Goal: Information Seeking & Learning: Compare options

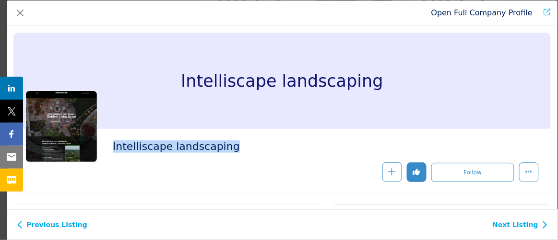
scroll to position [43, 0]
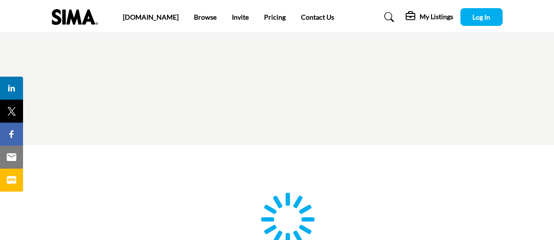
type input "**********"
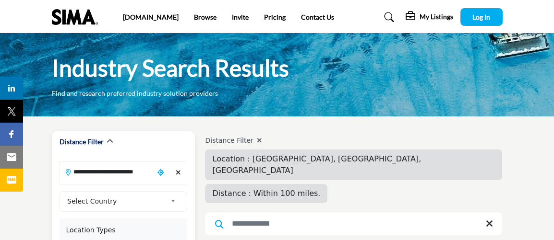
click at [178, 176] on icon "Clear search location" at bounding box center [178, 172] width 5 height 7
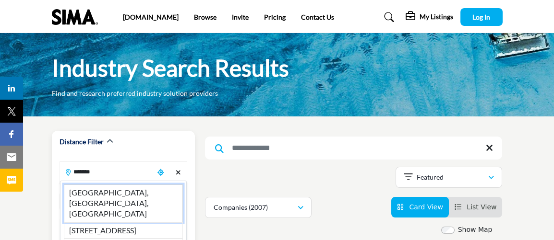
click at [127, 193] on li "Trenton, NJ, USA" at bounding box center [123, 204] width 119 height 38
type input "**********"
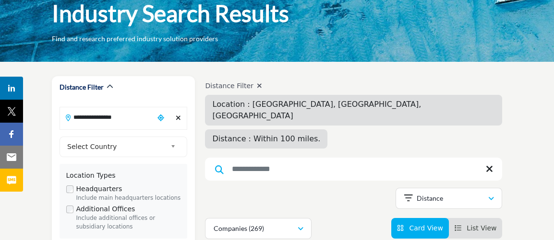
scroll to position [87, 0]
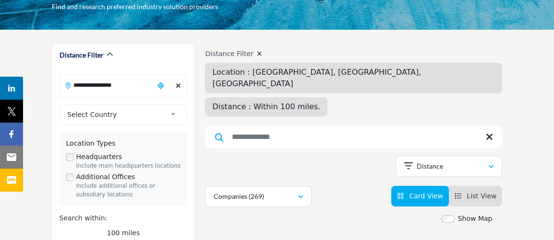
click at [287, 126] on input "Search Keyword" at bounding box center [353, 137] width 297 height 23
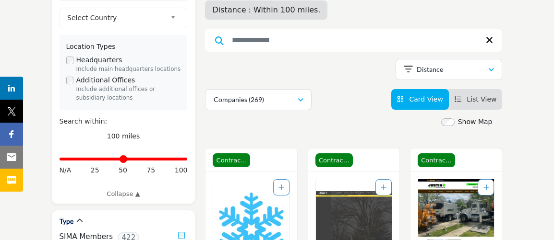
scroll to position [130, 0]
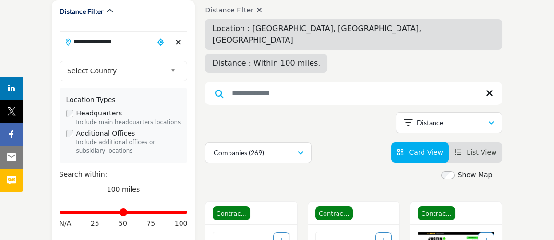
click at [254, 82] on input "Search Keyword" at bounding box center [353, 93] width 297 height 23
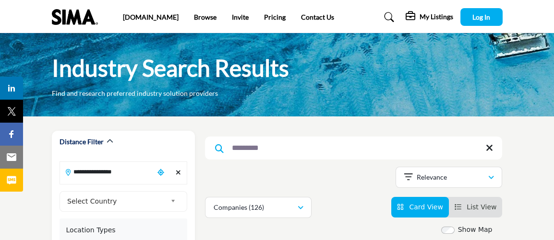
type input "*********"
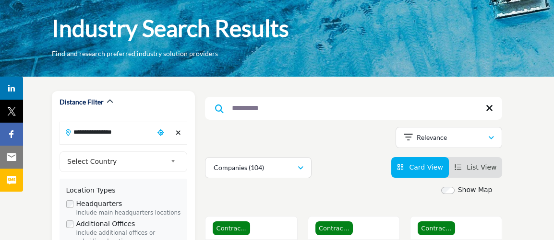
drag, startPoint x: 350, startPoint y: 175, endPoint x: 312, endPoint y: 179, distance: 38.7
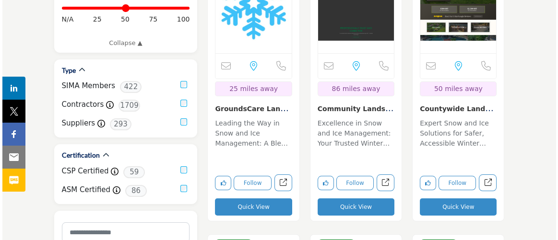
scroll to position [349, 0]
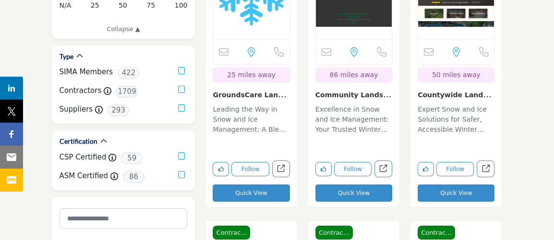
click at [343, 199] on button "Quick View" at bounding box center [353, 193] width 77 height 17
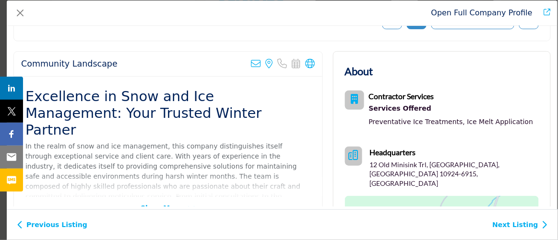
scroll to position [130, 0]
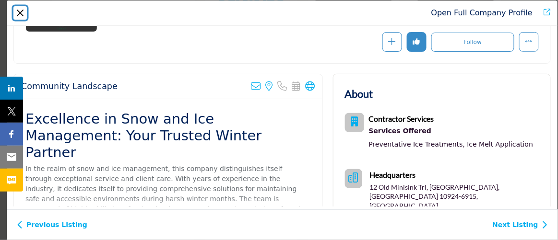
click at [17, 19] on button "Close" at bounding box center [19, 12] width 13 height 13
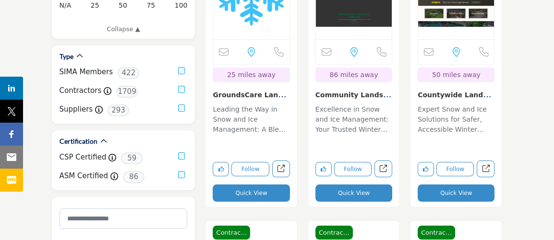
click at [478, 195] on button "Quick View" at bounding box center [455, 193] width 77 height 17
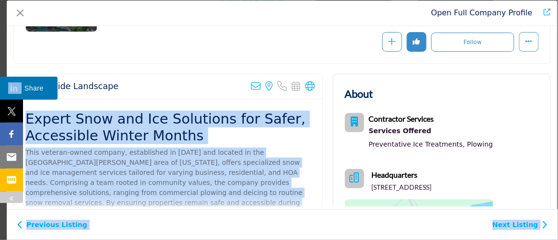
drag, startPoint x: 127, startPoint y: 91, endPoint x: 36, endPoint y: 85, distance: 90.4
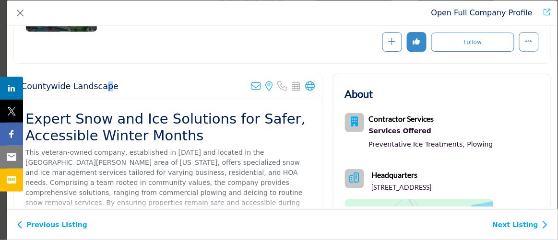
drag, startPoint x: 100, startPoint y: 84, endPoint x: 110, endPoint y: 72, distance: 16.0
click at [104, 82] on h2 "Countywide Landscape" at bounding box center [69, 87] width 97 height 10
click at [115, 85] on div "Countywide Landscape Sorry, but we don't have an email address for this listing…" at bounding box center [168, 86] width 308 height 25
click at [114, 86] on div "Countywide Landscape Sorry, but we don't have an email address for this listing…" at bounding box center [168, 86] width 308 height 25
click at [111, 87] on div "Countywide Landscape Sorry, but we don't have an email address for this listing…" at bounding box center [168, 86] width 308 height 25
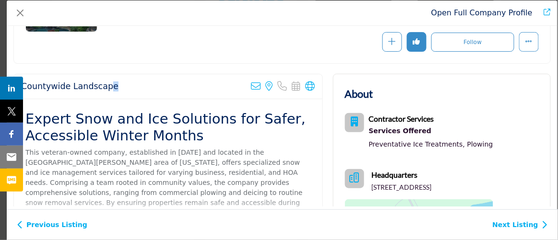
drag, startPoint x: 111, startPoint y: 86, endPoint x: 102, endPoint y: 84, distance: 9.3
click at [102, 84] on div "Countywide Landscape Sorry, but we don't have an email address for this listing…" at bounding box center [168, 86] width 308 height 25
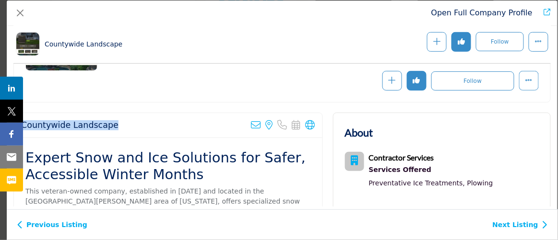
scroll to position [302, 0]
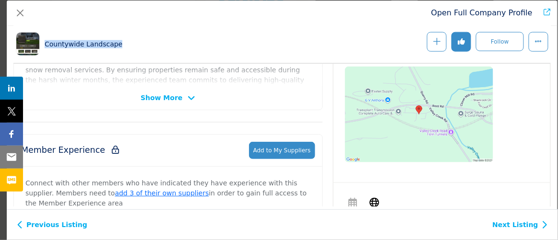
drag, startPoint x: 124, startPoint y: 41, endPoint x: 47, endPoint y: 49, distance: 77.7
click at [46, 49] on div "Countywide Landscape Follow Following Message" at bounding box center [281, 44] width 537 height 39
drag, startPoint x: 87, startPoint y: 39, endPoint x: 87, endPoint y: 47, distance: 7.2
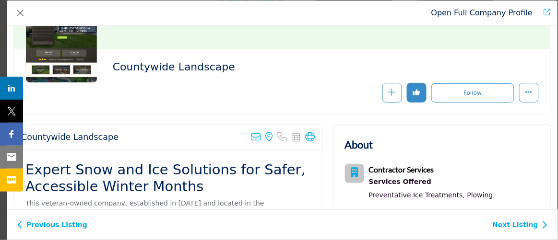
scroll to position [79, 0]
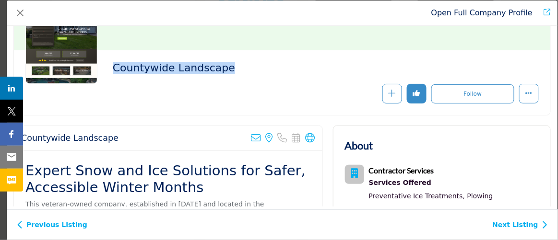
drag, startPoint x: 110, startPoint y: 64, endPoint x: 222, endPoint y: 65, distance: 111.3
click at [222, 65] on div "Countywide Landscape" at bounding box center [281, 83] width 513 height 42
copy h2 "Countywide Landscape"
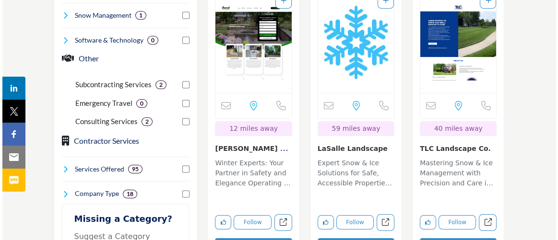
scroll to position [698, 0]
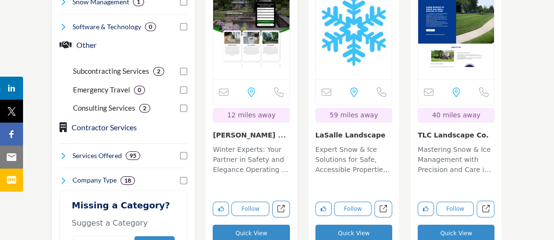
click at [361, 225] on button "Quick View" at bounding box center [353, 233] width 77 height 17
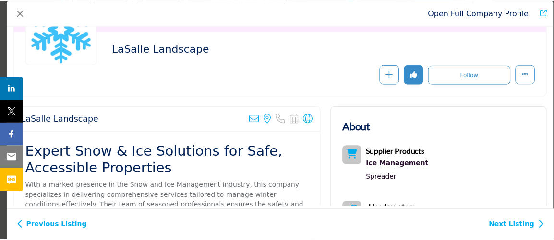
scroll to position [79, 0]
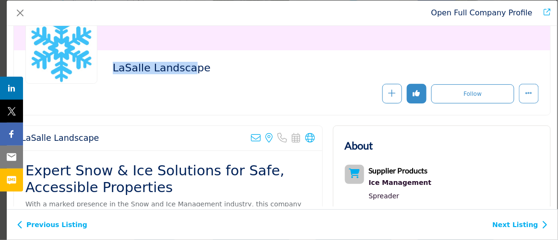
drag, startPoint x: 108, startPoint y: 68, endPoint x: 182, endPoint y: 78, distance: 74.6
click at [183, 79] on div "LaSalle Landscape" at bounding box center [281, 83] width 513 height 42
click at [184, 77] on div "LaSalle Landscape" at bounding box center [323, 70] width 421 height 17
drag, startPoint x: 197, startPoint y: 70, endPoint x: 110, endPoint y: 63, distance: 87.1
click at [109, 62] on div "LaSalle Landscape" at bounding box center [281, 83] width 513 height 42
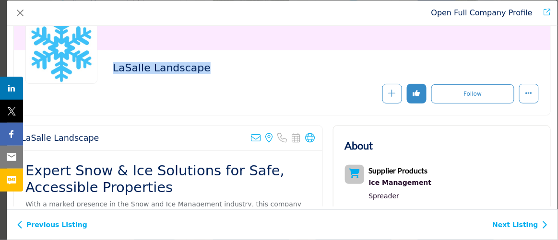
copy h2 "LaSalle Landscape"
drag, startPoint x: 17, startPoint y: 9, endPoint x: 20, endPoint y: 14, distance: 5.4
click at [18, 11] on button "Close" at bounding box center [19, 12] width 13 height 13
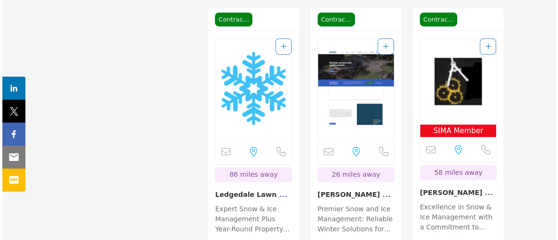
scroll to position [1308, 0]
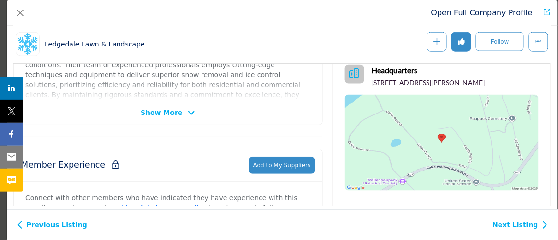
scroll to position [300, 0]
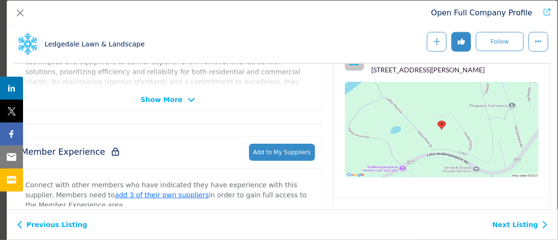
click at [474, 119] on img "Company Data Modal" at bounding box center [442, 130] width 194 height 96
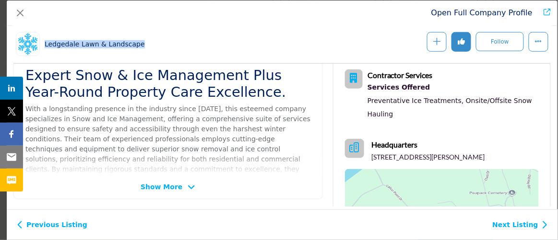
drag, startPoint x: 45, startPoint y: 47, endPoint x: 140, endPoint y: 45, distance: 95.0
click at [147, 39] on div "Ledgedale Lawn & Landscape Follow Following Message" at bounding box center [281, 44] width 537 height 39
copy h1 "Ledgedale Lawn & Landscape"
click at [21, 19] on div "Open Full Company Profile" at bounding box center [282, 12] width 551 height 25
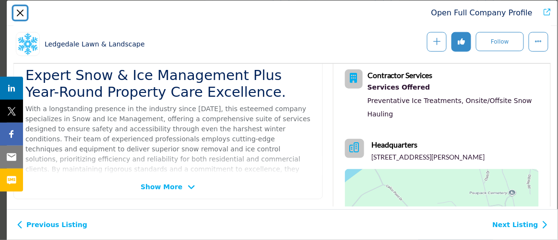
click at [23, 14] on button "Close" at bounding box center [19, 12] width 13 height 13
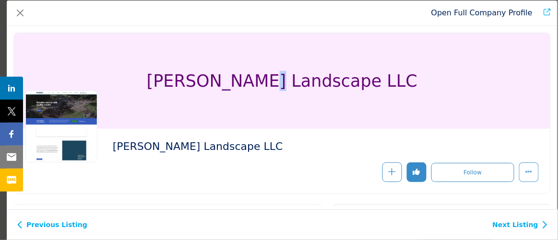
drag, startPoint x: 288, startPoint y: 89, endPoint x: 299, endPoint y: 91, distance: 11.6
click at [299, 90] on h1 "Robinson Landscape LLC" at bounding box center [282, 81] width 271 height 96
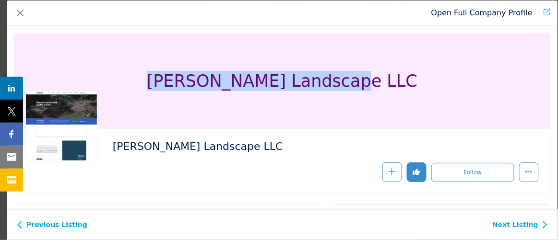
drag, startPoint x: 390, startPoint y: 80, endPoint x: 187, endPoint y: 86, distance: 203.0
click at [187, 86] on div "Robinson Landscape LLC" at bounding box center [282, 81] width 536 height 96
copy h1 "Robinson Landscape LLC"
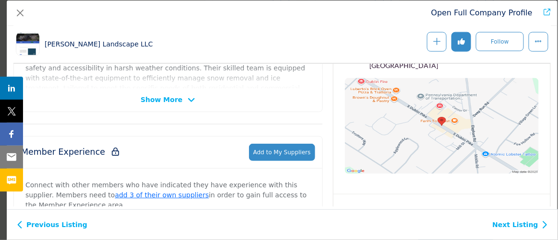
scroll to position [257, 0]
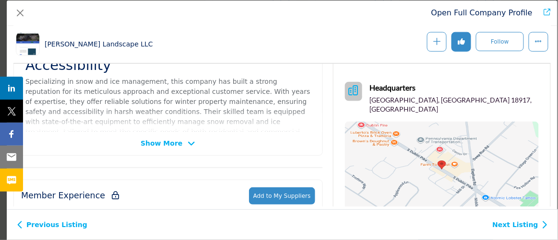
click at [387, 142] on img "Company Data Modal" at bounding box center [442, 170] width 194 height 96
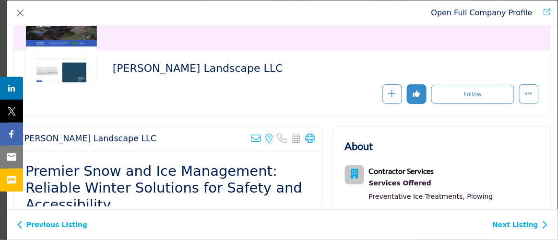
scroll to position [43, 0]
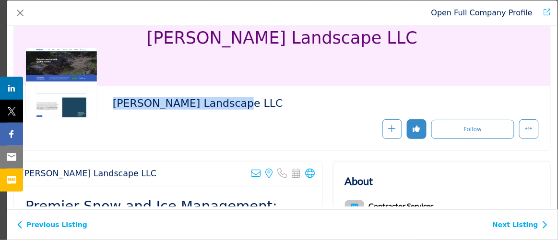
drag, startPoint x: 114, startPoint y: 105, endPoint x: 228, endPoint y: 103, distance: 113.7
click at [229, 101] on h2 "Robinson Landscape LLC" at bounding box center [245, 103] width 264 height 12
copy h2 "Robinson Landscape LLC"
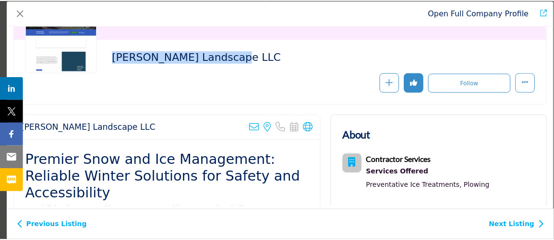
scroll to position [87, 0]
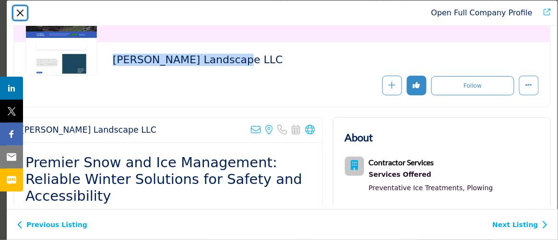
click at [23, 17] on button "Close" at bounding box center [19, 12] width 13 height 13
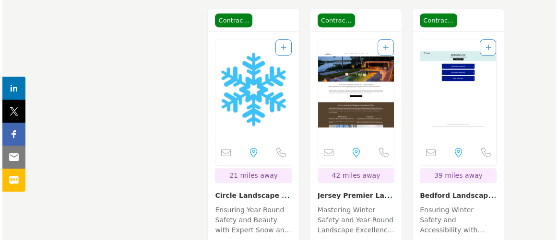
scroll to position [1613, 0]
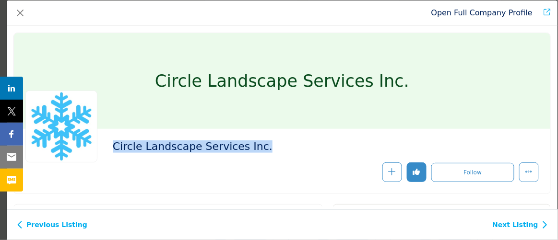
drag, startPoint x: 113, startPoint y: 146, endPoint x: 259, endPoint y: 140, distance: 146.0
click at [261, 138] on div "Circle Landscape Services Inc." at bounding box center [282, 161] width 536 height 65
copy h2 "Circle Landscape Services Inc."
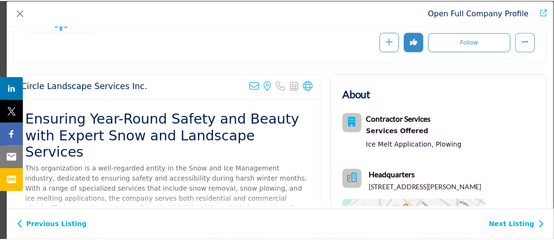
scroll to position [213, 0]
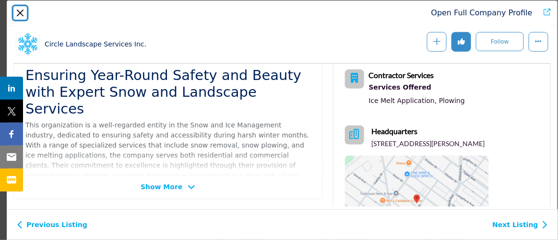
click at [21, 10] on button "Close" at bounding box center [19, 12] width 13 height 13
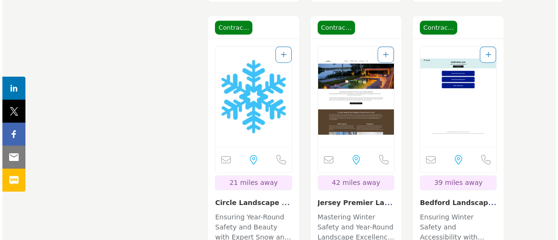
scroll to position [1613, 0]
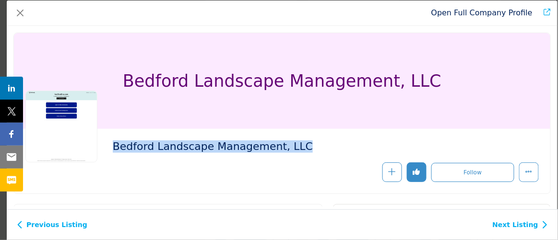
drag, startPoint x: 111, startPoint y: 148, endPoint x: 274, endPoint y: 166, distance: 164.0
click at [277, 170] on div "Bedford Landscape Management, LLC" at bounding box center [281, 162] width 513 height 42
copy div "Bedford Landscape Management, LLC"
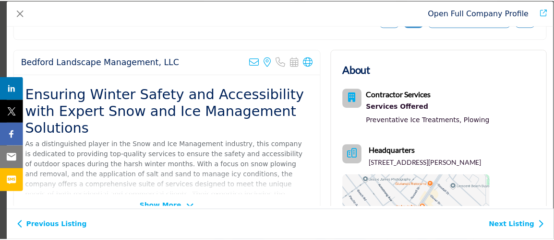
scroll to position [213, 0]
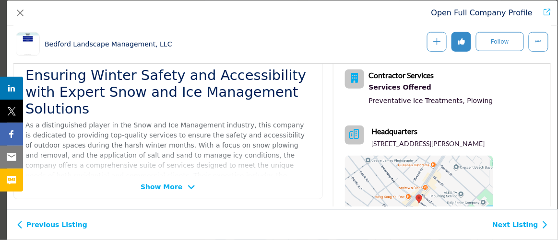
click at [32, 10] on div "Open Full Company Profile" at bounding box center [282, 12] width 551 height 25
click at [28, 9] on div "Open Full Company Profile" at bounding box center [282, 12] width 551 height 25
click at [16, 15] on div "Open Full Company Profile" at bounding box center [282, 12] width 551 height 25
click at [20, 13] on button "Close" at bounding box center [19, 12] width 13 height 13
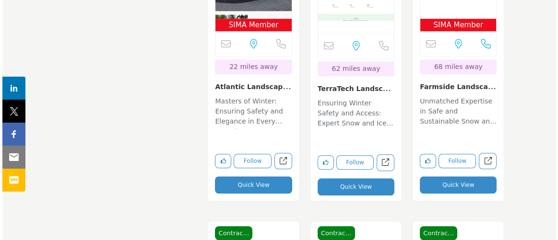
scroll to position [2312, 0]
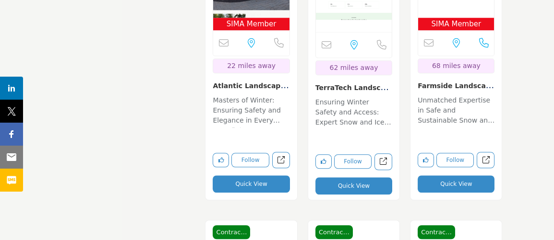
click at [258, 176] on button "Quick View" at bounding box center [251, 184] width 77 height 17
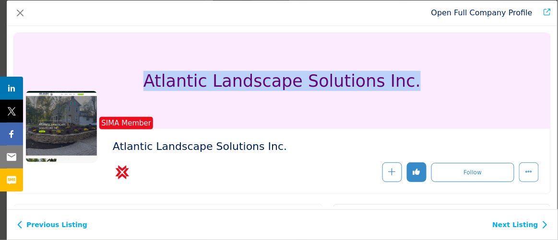
drag, startPoint x: 148, startPoint y: 82, endPoint x: 410, endPoint y: 98, distance: 262.0
click at [410, 98] on div "Atlantic Landscape Solutions Inc." at bounding box center [282, 81] width 536 height 96
copy h1 "Atlantic Landscape Solutions Inc."
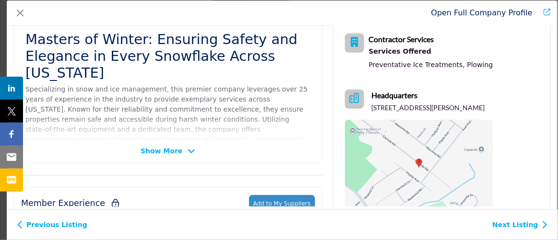
scroll to position [213, 0]
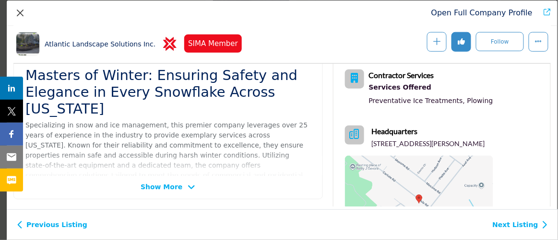
click at [15, 9] on div "Open Full Company Profile" at bounding box center [282, 12] width 551 height 25
click at [17, 14] on button "Close" at bounding box center [19, 12] width 13 height 13
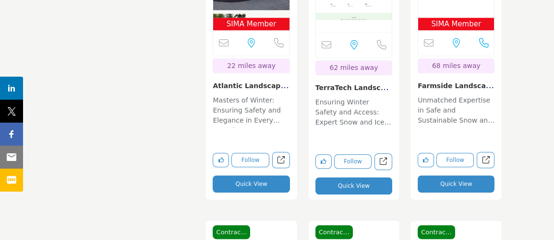
click at [347, 178] on button "Quick View" at bounding box center [353, 186] width 77 height 17
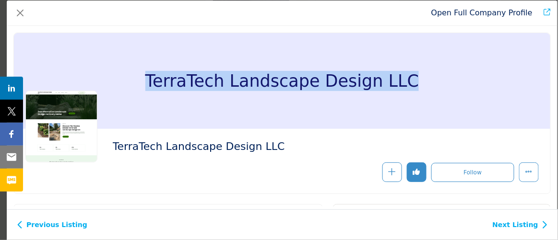
drag, startPoint x: 156, startPoint y: 82, endPoint x: 406, endPoint y: 75, distance: 250.5
click at [409, 74] on div "TerraTech Landscape Design LLC" at bounding box center [282, 81] width 536 height 96
copy h1 "TerraTech Landscape Design LLC"
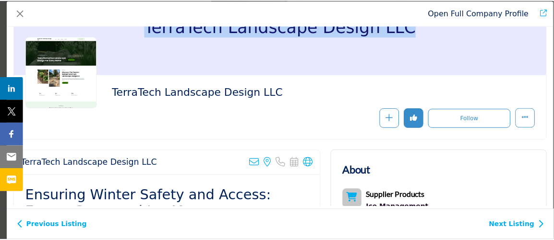
scroll to position [0, 0]
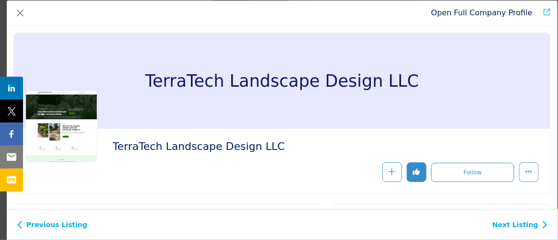
click at [28, 16] on div "Open Full Company Profile" at bounding box center [282, 12] width 551 height 25
click at [21, 14] on button "Close" at bounding box center [19, 12] width 13 height 13
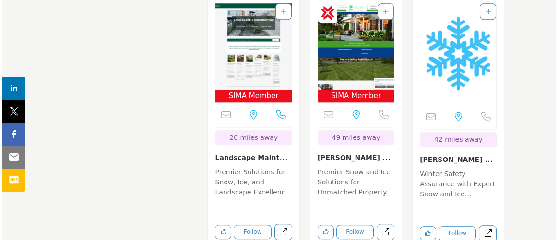
scroll to position [2573, 0]
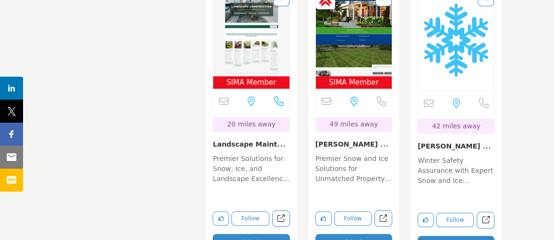
click at [275, 234] on button "Quick View" at bounding box center [251, 242] width 77 height 17
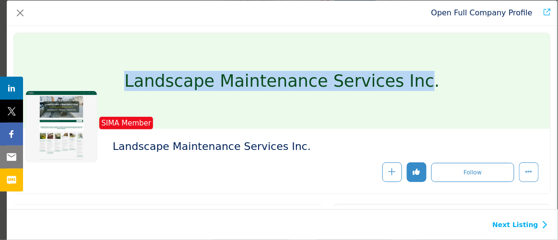
drag, startPoint x: 134, startPoint y: 75, endPoint x: 404, endPoint y: 56, distance: 271.2
click at [415, 48] on div "Landscape Maintenance Services Inc." at bounding box center [282, 81] width 536 height 96
copy h1 "Landscape Maintenance Services Inc"
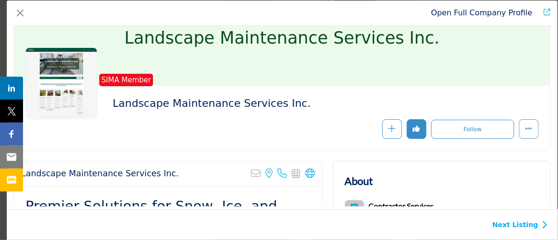
drag, startPoint x: 302, startPoint y: 145, endPoint x: 300, endPoint y: 173, distance: 27.9
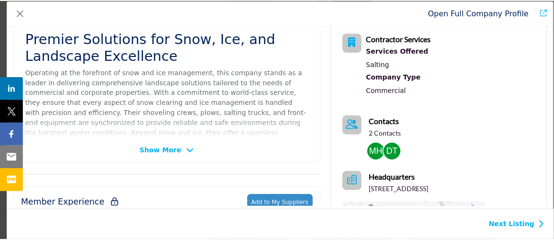
scroll to position [257, 0]
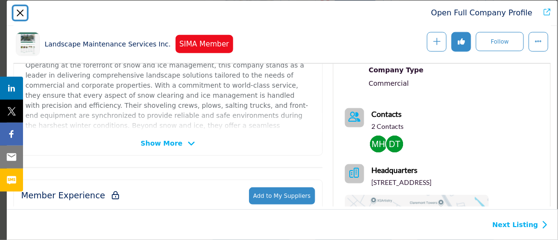
click at [17, 12] on button "Close" at bounding box center [19, 12] width 13 height 13
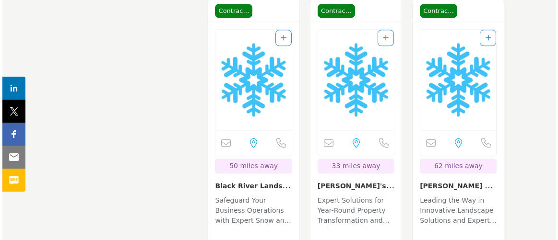
scroll to position [2878, 0]
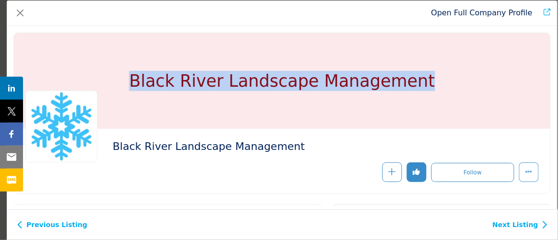
drag, startPoint x: 129, startPoint y: 69, endPoint x: 454, endPoint y: 77, distance: 324.9
click at [458, 78] on div "Black River Landscape Management" at bounding box center [282, 81] width 536 height 96
copy h1 "Black River Landscape Management"
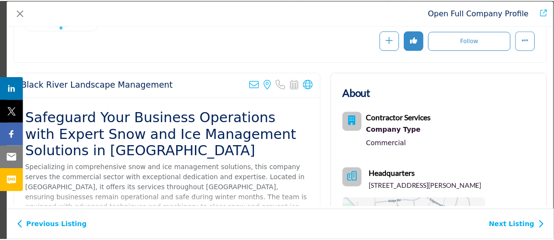
scroll to position [213, 0]
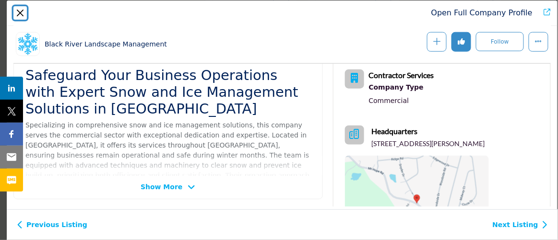
click at [21, 16] on button "Close" at bounding box center [19, 12] width 13 height 13
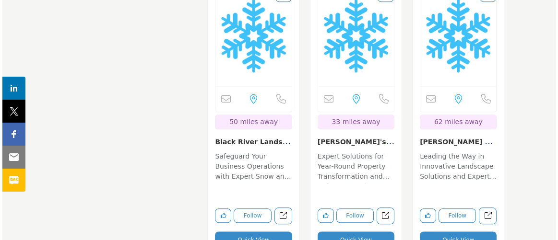
scroll to position [2922, 0]
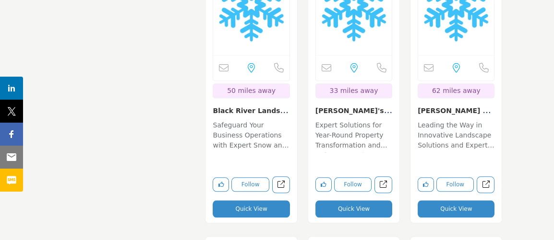
click at [454, 201] on button "Quick View" at bounding box center [455, 209] width 77 height 17
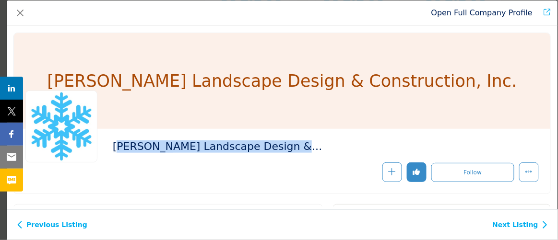
drag, startPoint x: 115, startPoint y: 146, endPoint x: 335, endPoint y: 134, distance: 220.6
click at [335, 134] on div "Jacobsen Landscape Design & Construction, Inc." at bounding box center [282, 161] width 536 height 65
drag, startPoint x: 344, startPoint y: 147, endPoint x: 115, endPoint y: 148, distance: 229.3
click at [116, 147] on h2 "Jacobsen Landscape Design & Construction, Inc." at bounding box center [245, 147] width 264 height 12
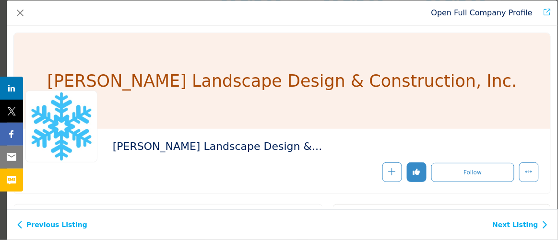
click at [112, 148] on div "Jacobsen Landscape Design & Construction, Inc." at bounding box center [281, 162] width 513 height 42
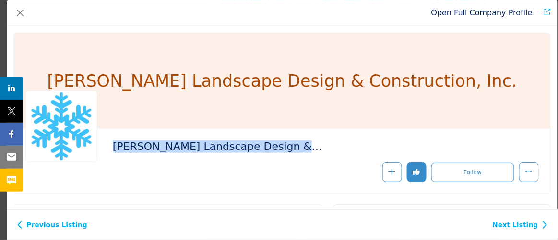
drag, startPoint x: 112, startPoint y: 148, endPoint x: 341, endPoint y: 140, distance: 229.0
click at [345, 136] on div "Jacobsen Landscape Design & Construction, Inc." at bounding box center [282, 161] width 536 height 65
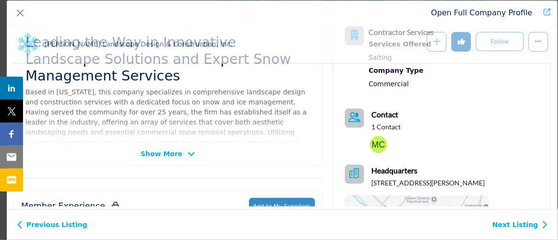
scroll to position [257, 0]
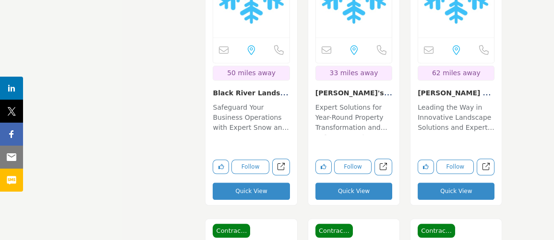
scroll to position [2953, 0]
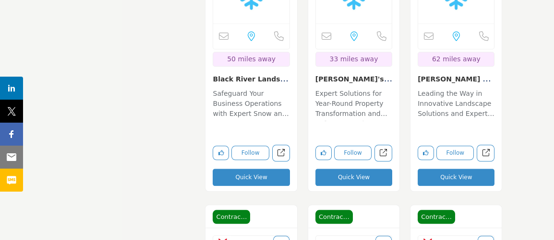
click at [377, 169] on button "Quick View" at bounding box center [353, 177] width 77 height 17
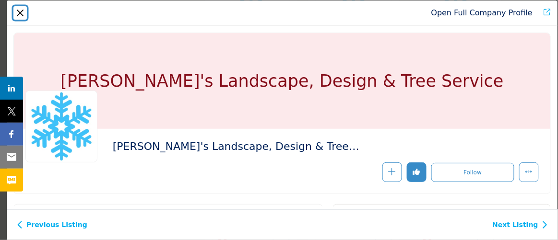
click at [24, 16] on button "Close" at bounding box center [19, 12] width 13 height 13
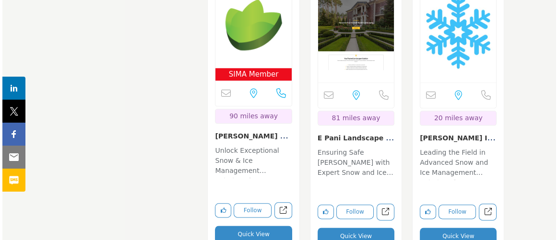
scroll to position [3259, 0]
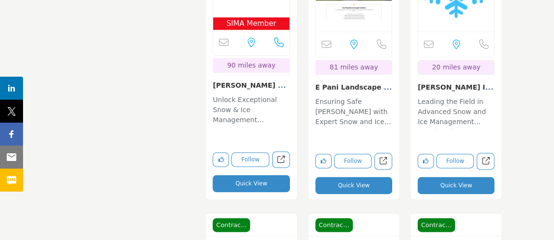
click at [265, 175] on button "Quick View" at bounding box center [251, 183] width 77 height 17
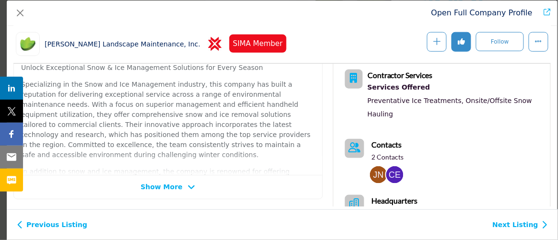
scroll to position [257, 0]
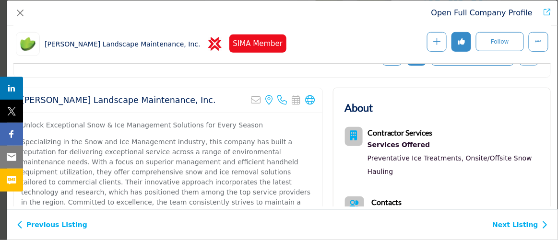
drag, startPoint x: 225, startPoint y: 175, endPoint x: 228, endPoint y: 163, distance: 12.3
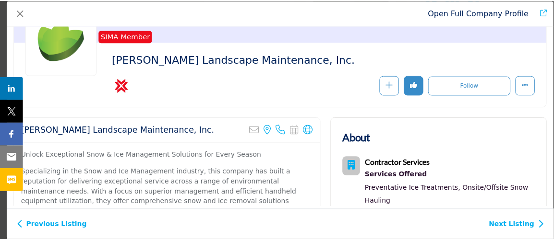
scroll to position [43, 0]
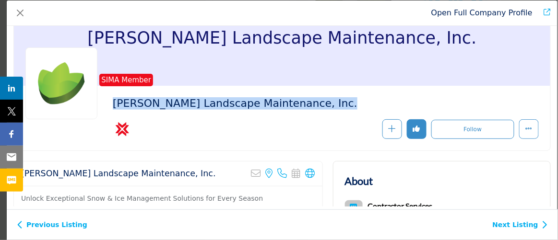
drag, startPoint x: 105, startPoint y: 112, endPoint x: 324, endPoint y: 113, distance: 219.3
click at [324, 113] on div "SIMA Member [PERSON_NAME] Landscape Maintenance, Inc. CSP Staff Certified" at bounding box center [281, 118] width 513 height 42
copy div "[PERSON_NAME] Landscape Maintenance, Inc."
click at [18, 14] on button "Close" at bounding box center [19, 12] width 13 height 13
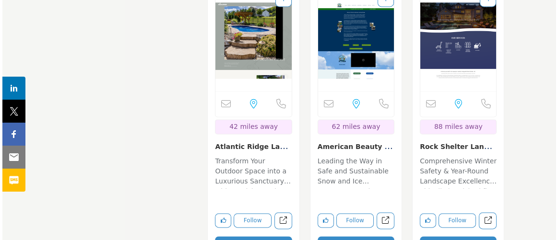
scroll to position [3521, 0]
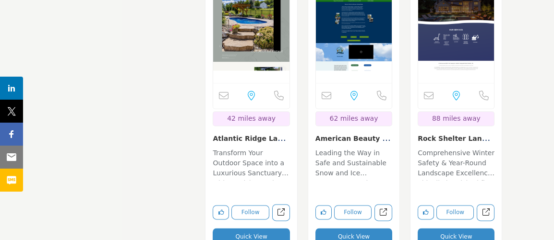
drag, startPoint x: 270, startPoint y: 202, endPoint x: 250, endPoint y: 228, distance: 33.2
click at [270, 228] on button "Quick View" at bounding box center [251, 236] width 77 height 17
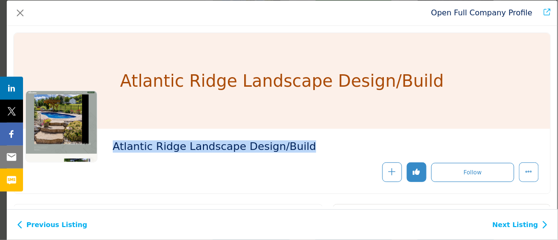
drag, startPoint x: 108, startPoint y: 151, endPoint x: 288, endPoint y: 147, distance: 180.4
click at [301, 142] on div "Atlantic Ridge Landscape Design/Build" at bounding box center [281, 162] width 513 height 42
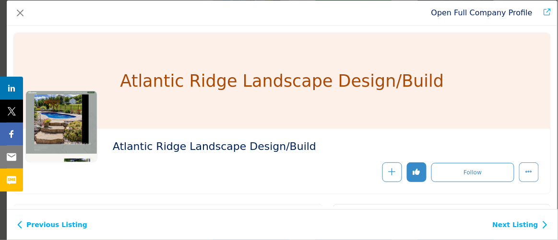
drag, startPoint x: 275, startPoint y: 152, endPoint x: 310, endPoint y: 40, distance: 117.1
click at [310, 36] on h1 "Atlantic Ridge Landscape Design/Build" at bounding box center [282, 81] width 324 height 96
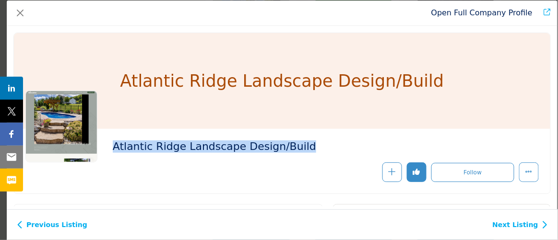
drag, startPoint x: 115, startPoint y: 144, endPoint x: 312, endPoint y: 154, distance: 197.9
click at [315, 153] on div "Atlantic Ridge Landscape Design/Build" at bounding box center [323, 149] width 421 height 17
copy h2 "Atlantic Ridge Landscape Design/Build"
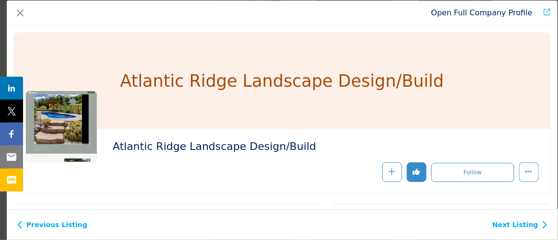
click at [313, 42] on h1 "Atlantic Ridge Landscape Design/Build" at bounding box center [282, 81] width 324 height 96
click at [22, 13] on button "Close" at bounding box center [19, 12] width 13 height 13
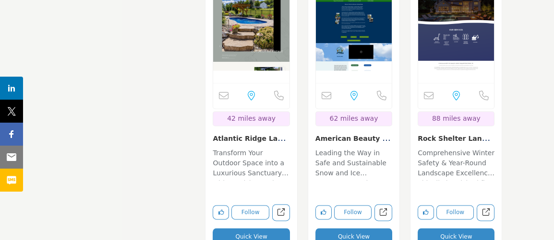
drag, startPoint x: 22, startPoint y: 14, endPoint x: 336, endPoint y: 200, distance: 365.0
click at [335, 228] on button "Quick View" at bounding box center [353, 236] width 77 height 17
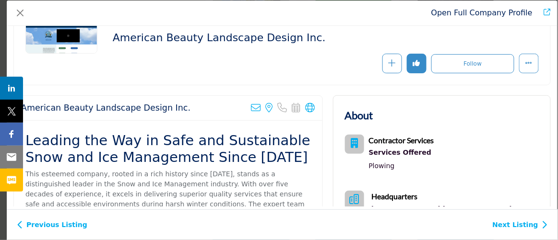
scroll to position [130, 0]
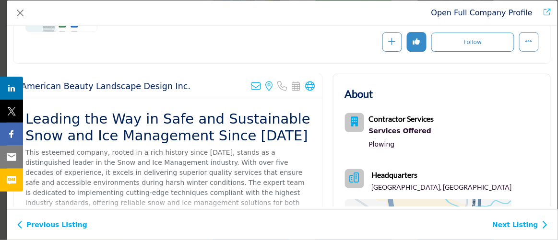
drag, startPoint x: 172, startPoint y: 67, endPoint x: 130, endPoint y: 67, distance: 41.7
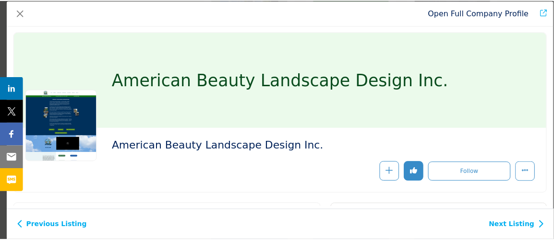
scroll to position [0, 0]
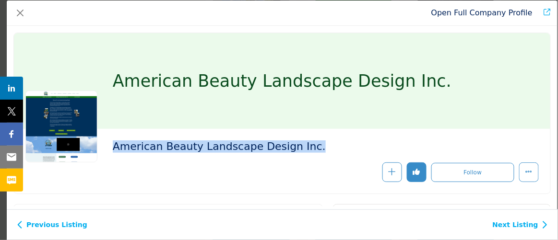
drag, startPoint x: 111, startPoint y: 149, endPoint x: 312, endPoint y: 160, distance: 200.9
click at [312, 160] on div "American Beauty Landscape Design Inc." at bounding box center [281, 162] width 513 height 42
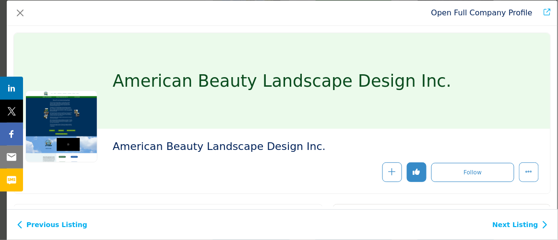
drag, startPoint x: 295, startPoint y: 149, endPoint x: 321, endPoint y: 36, distance: 116.8
click at [321, 36] on div "American Beauty Landscape Design Inc. Follow Following Message" at bounding box center [282, 116] width 551 height 181
drag, startPoint x: 166, startPoint y: 182, endPoint x: 147, endPoint y: 163, distance: 27.5
click at [161, 173] on div "American Beauty Landscape Design Inc." at bounding box center [282, 161] width 536 height 65
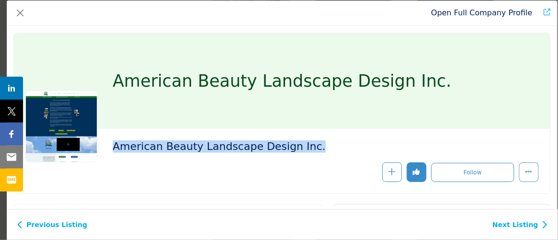
drag, startPoint x: 114, startPoint y: 148, endPoint x: 298, endPoint y: 152, distance: 184.3
click at [307, 147] on h2 "American Beauty Landscape Design Inc." at bounding box center [245, 147] width 264 height 12
copy h2 "American Beauty Landscape Design Inc."
click at [24, 16] on button "Close" at bounding box center [19, 12] width 13 height 13
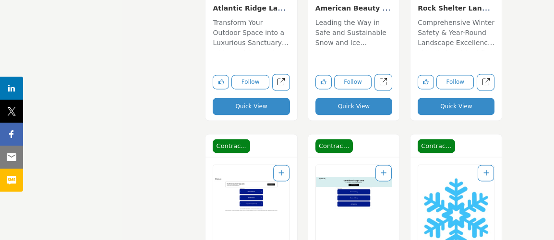
scroll to position [3738, 0]
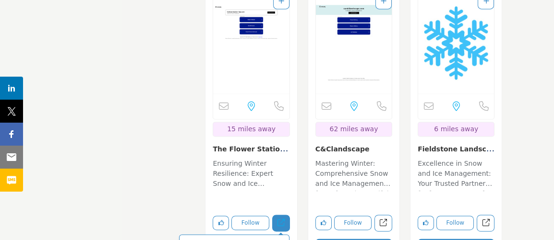
drag, startPoint x: 298, startPoint y: 201, endPoint x: 267, endPoint y: 219, distance: 35.9
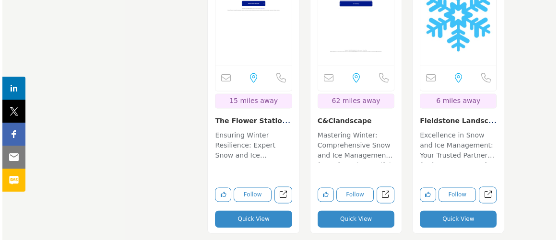
scroll to position [3869, 0]
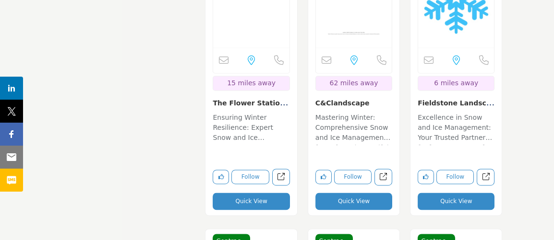
drag, startPoint x: 335, startPoint y: 165, endPoint x: 243, endPoint y: 197, distance: 98.2
click at [335, 193] on button "Quick View" at bounding box center [353, 201] width 77 height 17
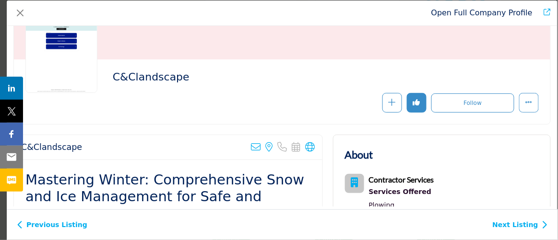
scroll to position [87, 0]
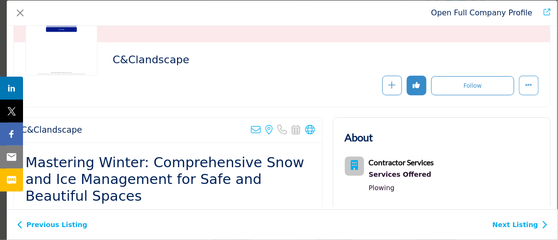
drag, startPoint x: 178, startPoint y: 205, endPoint x: 174, endPoint y: 215, distance: 10.6
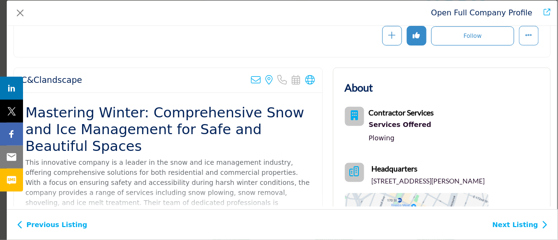
scroll to position [213, 0]
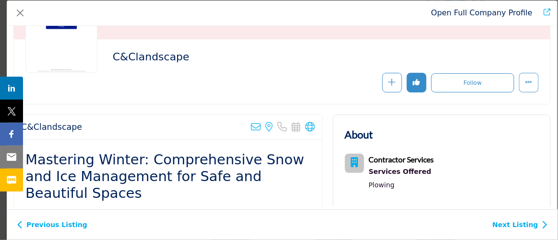
drag, startPoint x: 174, startPoint y: 215, endPoint x: 179, endPoint y: 165, distance: 50.6
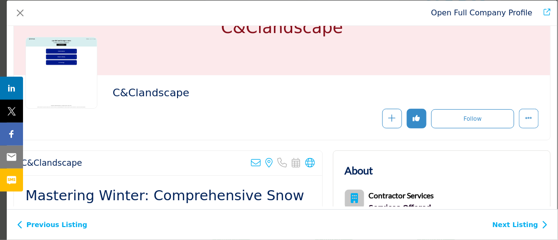
scroll to position [43, 0]
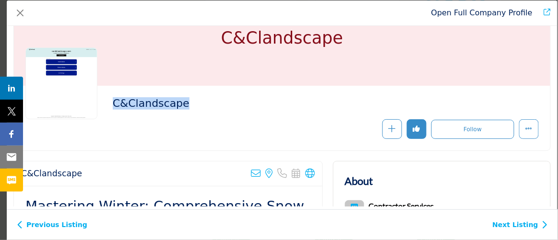
drag, startPoint x: 110, startPoint y: 102, endPoint x: 184, endPoint y: 101, distance: 73.9
click at [185, 100] on div "C&Clandscape" at bounding box center [281, 118] width 513 height 42
copy h2 "C&Clandscape"
click at [20, 22] on div "Open Full Company Profile" at bounding box center [282, 12] width 551 height 25
click at [21, 16] on button "Close" at bounding box center [19, 12] width 13 height 13
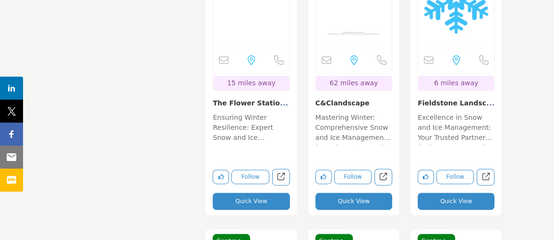
drag, startPoint x: 20, startPoint y: 16, endPoint x: 440, endPoint y: 166, distance: 446.1
click at [440, 193] on button "Quick View" at bounding box center [455, 201] width 77 height 17
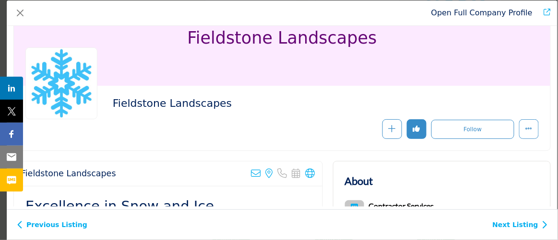
scroll to position [87, 0]
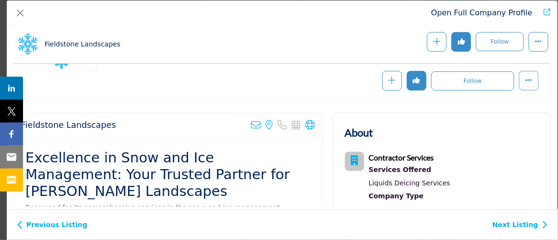
drag, startPoint x: 238, startPoint y: 184, endPoint x: 239, endPoint y: 178, distance: 5.8
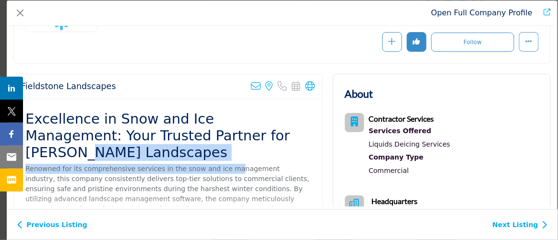
drag, startPoint x: 239, startPoint y: 178, endPoint x: 228, endPoint y: 122, distance: 56.6
click at [228, 122] on div "Excellence in Snow and Ice Management: Your Trusted Partner for Pristine Winter…" at bounding box center [168, 159] width 308 height 120
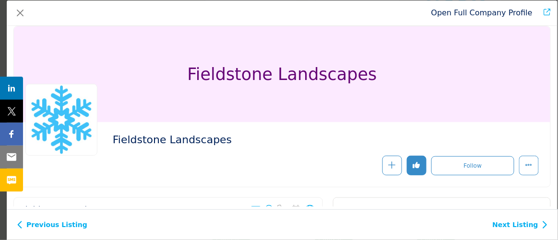
scroll to position [0, 0]
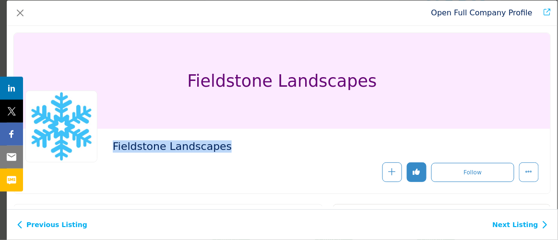
drag, startPoint x: 105, startPoint y: 148, endPoint x: 222, endPoint y: 148, distance: 117.5
click at [222, 148] on div "Fieldstone Landscapes" at bounding box center [281, 162] width 513 height 42
copy h2 "Fieldstone Landscapes"
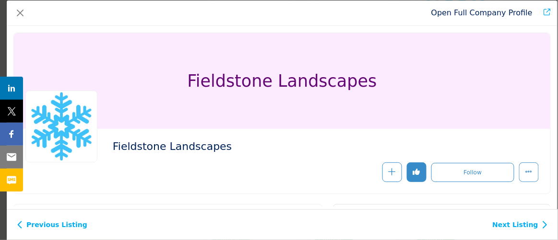
drag, startPoint x: 32, startPoint y: 56, endPoint x: 25, endPoint y: 47, distance: 10.7
drag, startPoint x: 25, startPoint y: 47, endPoint x: 15, endPoint y: 19, distance: 30.0
click at [15, 18] on button "Close" at bounding box center [19, 12] width 13 height 13
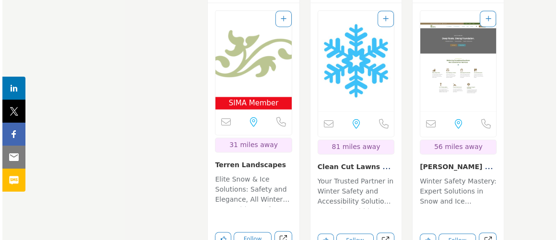
scroll to position [4131, 0]
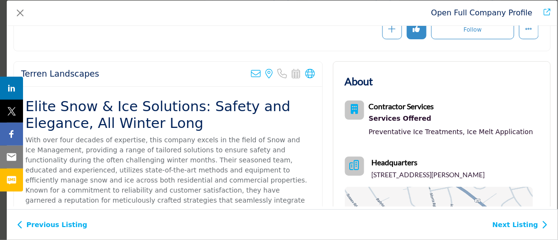
drag, startPoint x: 224, startPoint y: 112, endPoint x: 231, endPoint y: 146, distance: 34.2
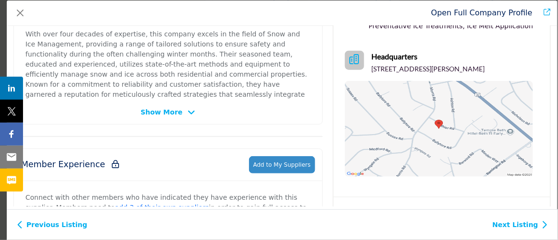
scroll to position [257, 0]
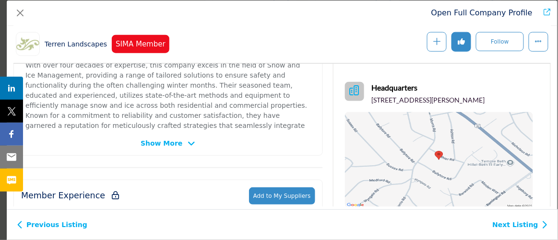
click at [412, 154] on img "Company Data Modal" at bounding box center [439, 160] width 189 height 96
click at [15, 14] on button "Close" at bounding box center [19, 12] width 13 height 13
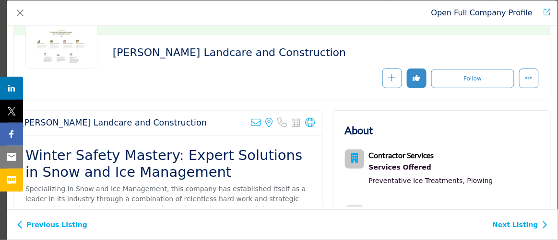
scroll to position [0, 0]
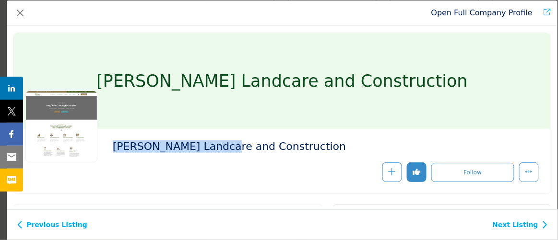
drag, startPoint x: 115, startPoint y: 147, endPoint x: 217, endPoint y: 160, distance: 103.4
click at [217, 160] on div "[PERSON_NAME] Landcare and Construction" at bounding box center [281, 162] width 513 height 42
drag, startPoint x: 281, startPoint y: 147, endPoint x: 94, endPoint y: 148, distance: 187.1
drag, startPoint x: 94, startPoint y: 148, endPoint x: 277, endPoint y: 153, distance: 183.3
copy div "[PERSON_NAME] Landcare and Construction"
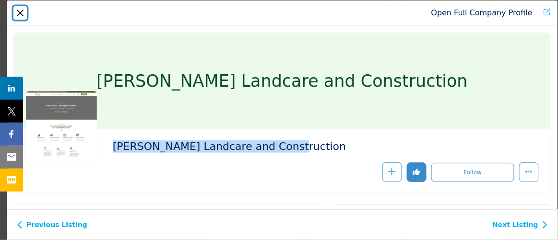
click at [23, 14] on button "Close" at bounding box center [19, 12] width 13 height 13
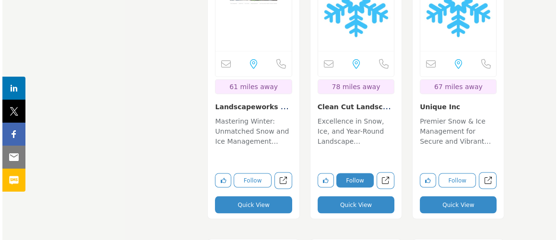
scroll to position [4480, 0]
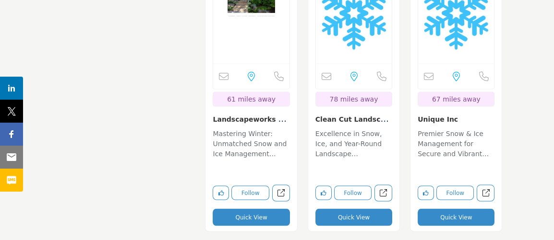
click at [443, 209] on button "Quick View" at bounding box center [455, 217] width 77 height 17
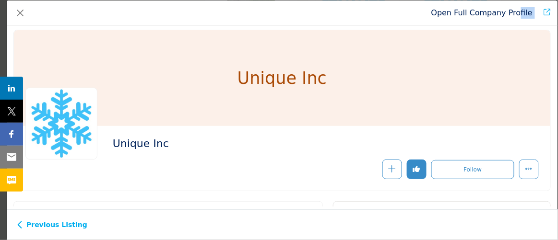
scroll to position [0, 0]
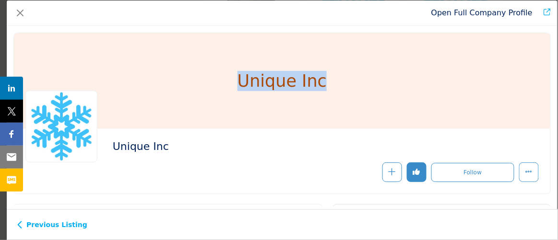
drag, startPoint x: 239, startPoint y: 44, endPoint x: 328, endPoint y: 95, distance: 102.8
click at [344, 91] on div "Unique Inc" at bounding box center [282, 81] width 536 height 96
copy h1 "Unique Inc"
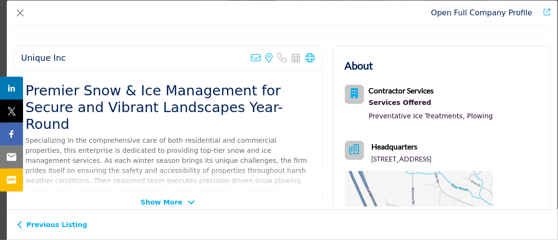
scroll to position [130, 0]
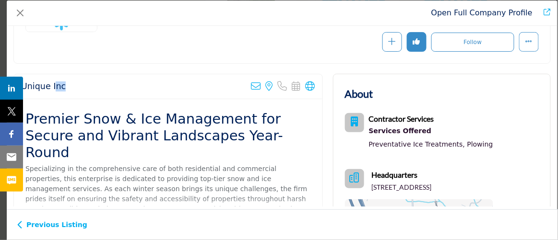
click at [52, 78] on div "Unique Inc Sorry, but we don't have an email address for this listing View the …" at bounding box center [168, 86] width 308 height 25
drag, startPoint x: 52, startPoint y: 78, endPoint x: 136, endPoint y: 73, distance: 84.1
click at [136, 74] on div "Unique Inc Sorry, but we don't have an email address for this listing View the …" at bounding box center [168, 86] width 308 height 25
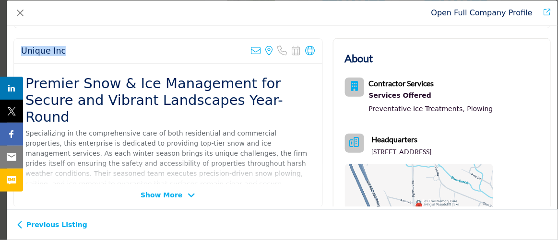
scroll to position [89, 0]
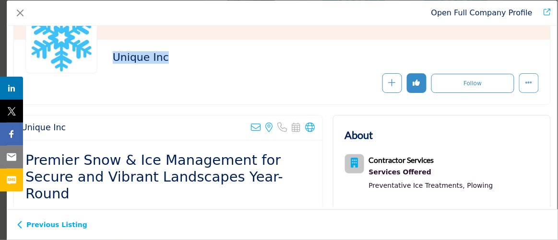
drag, startPoint x: 112, startPoint y: 58, endPoint x: 167, endPoint y: 64, distance: 55.9
click at [186, 61] on h2 "Unique Inc" at bounding box center [245, 57] width 264 height 12
copy h2 "Unique Inc"
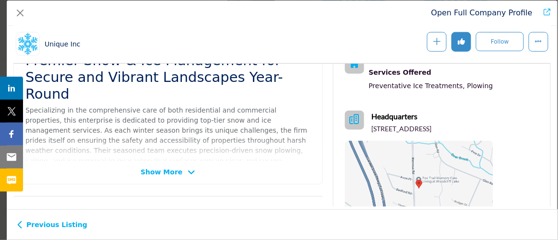
scroll to position [215, 0]
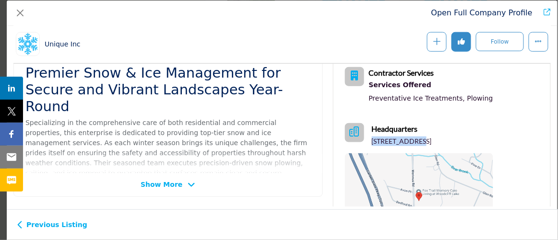
drag, startPoint x: 366, startPoint y: 138, endPoint x: 418, endPoint y: 144, distance: 52.7
click at [418, 144] on div "Headquarters [STREET_ADDRESS]" at bounding box center [419, 134] width 148 height 23
copy p "[STREET_ADDRESS]"
drag, startPoint x: 421, startPoint y: 136, endPoint x: 466, endPoint y: 130, distance: 45.0
click at [432, 130] on div "Headquarters [STREET_ADDRESS]" at bounding box center [402, 134] width 60 height 23
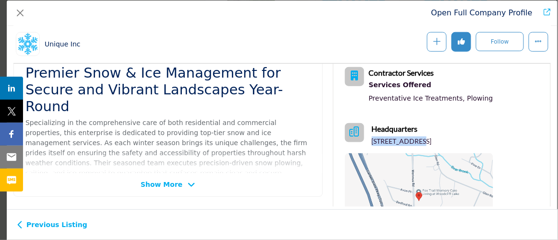
drag, startPoint x: 474, startPoint y: 138, endPoint x: 496, endPoint y: 134, distance: 21.9
click at [432, 134] on div "Headquarters [STREET_ADDRESS]" at bounding box center [402, 134] width 60 height 23
copy p "07677"
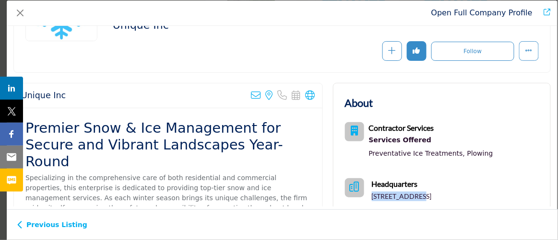
scroll to position [89, 0]
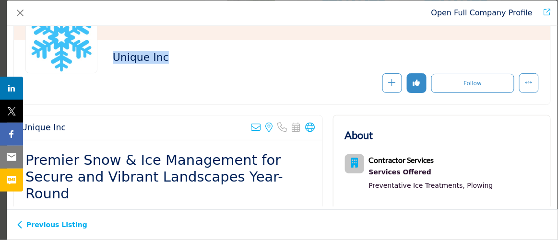
drag, startPoint x: 113, startPoint y: 56, endPoint x: 180, endPoint y: 67, distance: 68.1
click at [184, 68] on div "Unique Inc Follow" at bounding box center [326, 72] width 426 height 42
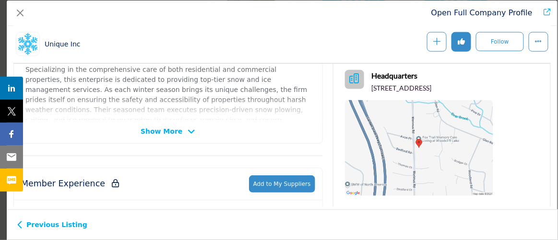
scroll to position [259, 0]
